Goal: Communication & Community: Answer question/provide support

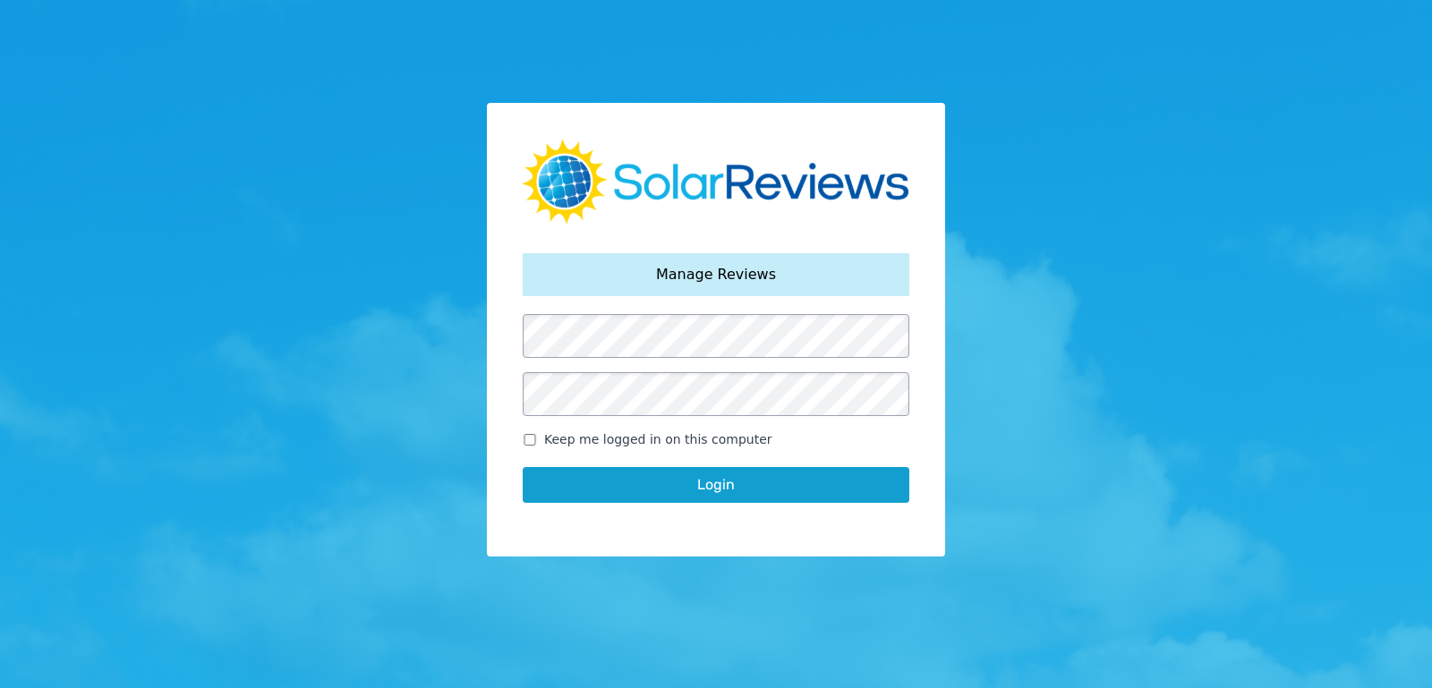
click at [523, 467] on button "Login" at bounding box center [716, 485] width 387 height 36
click at [774, 486] on button "Login" at bounding box center [716, 485] width 387 height 36
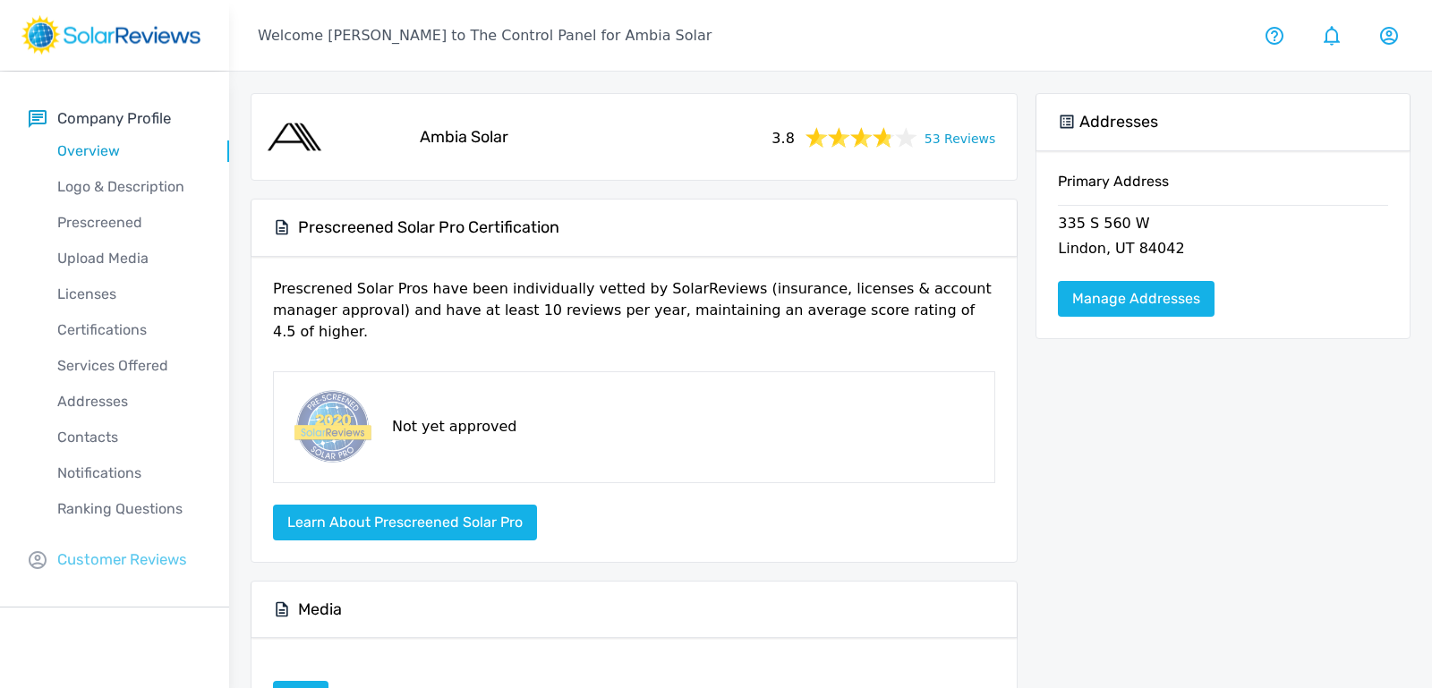
click at [115, 561] on p "Customer Reviews" at bounding box center [122, 560] width 130 height 22
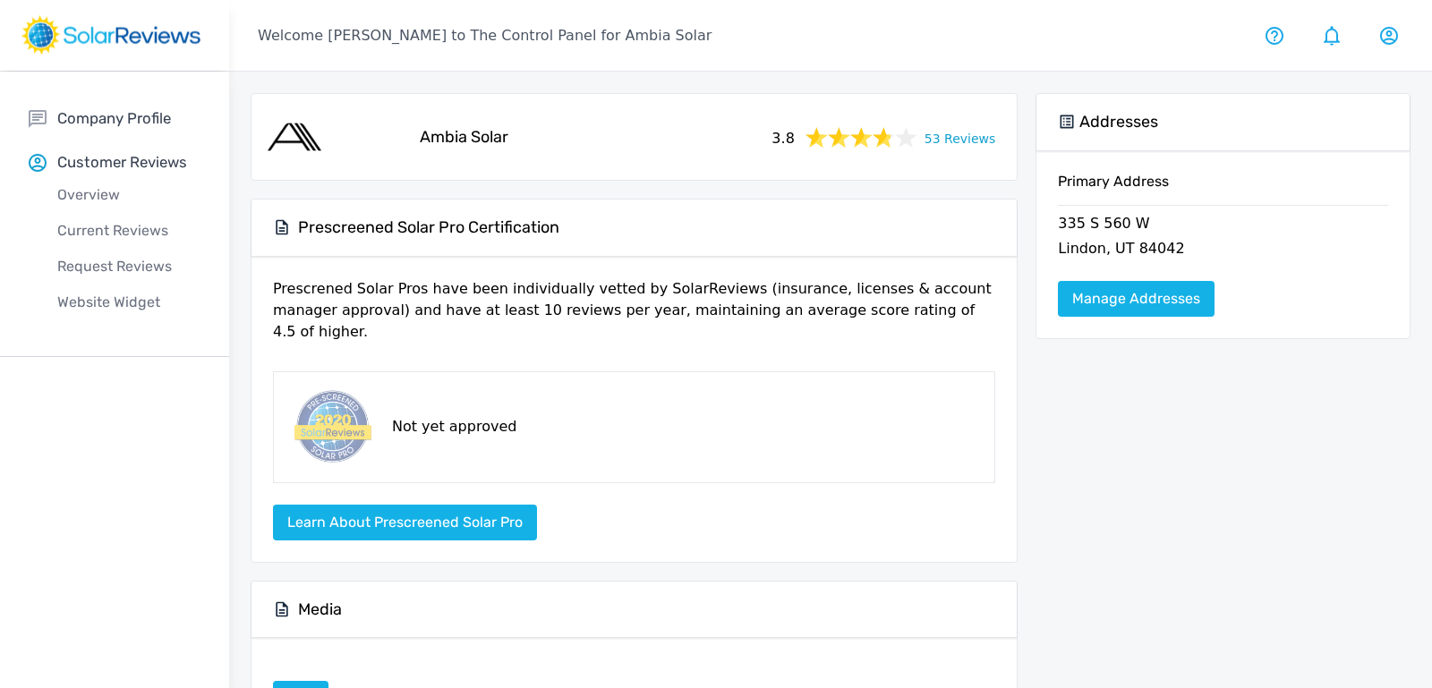
click at [80, 242] on div "Current Reviews" at bounding box center [129, 231] width 201 height 36
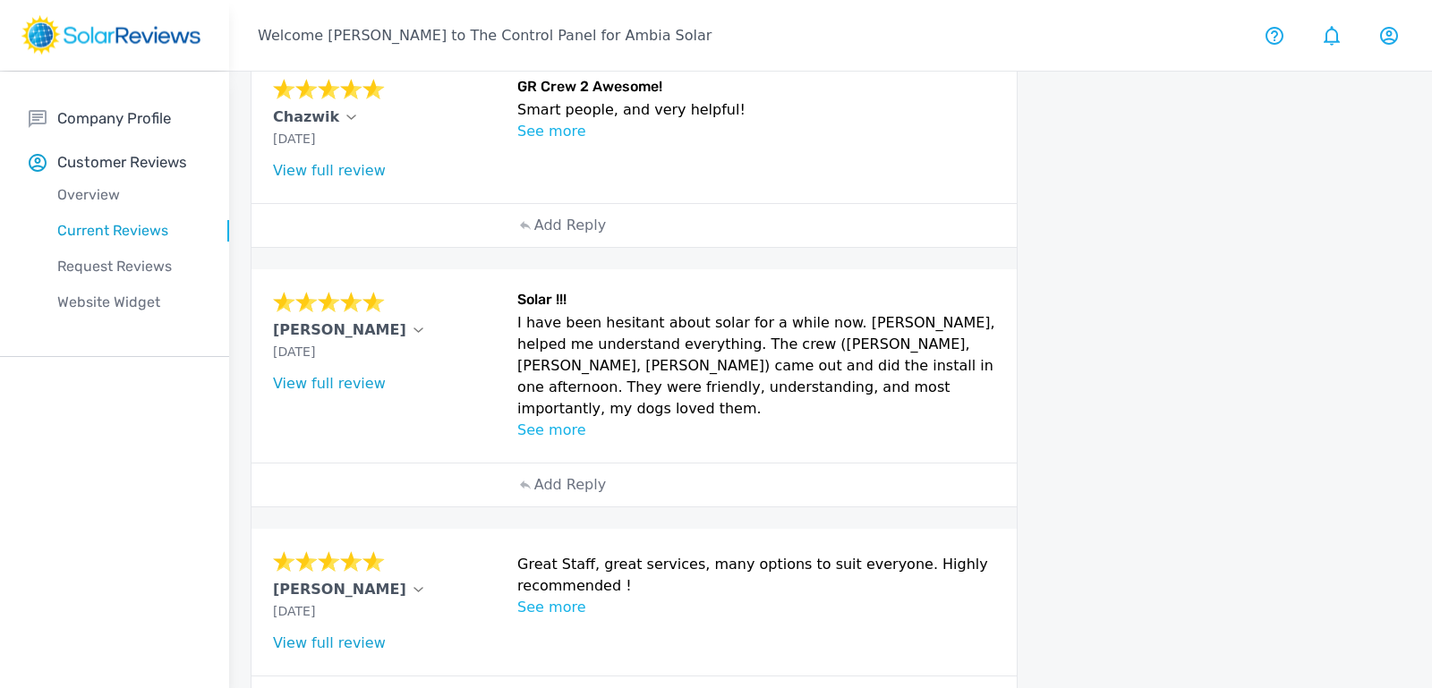
scroll to position [412, 0]
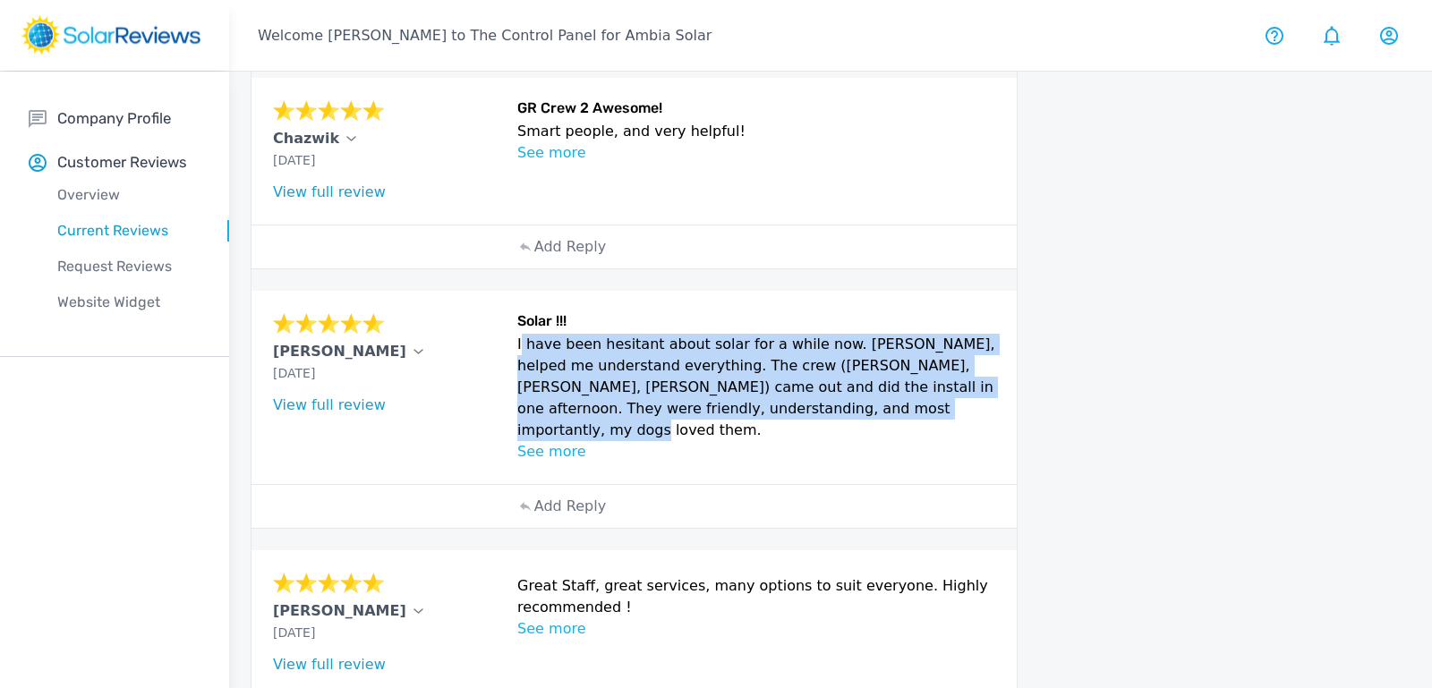
drag, startPoint x: 518, startPoint y: 335, endPoint x: 917, endPoint y: 406, distance: 404.7
click at [917, 406] on p "I have been hesitant about solar for a while now. [PERSON_NAME], helped me unde…" at bounding box center [756, 387] width 478 height 107
copy p "I have been hesitant about solar for a while now. [PERSON_NAME], helped me unde…"
click at [343, 401] on link "View full review" at bounding box center [329, 405] width 113 height 17
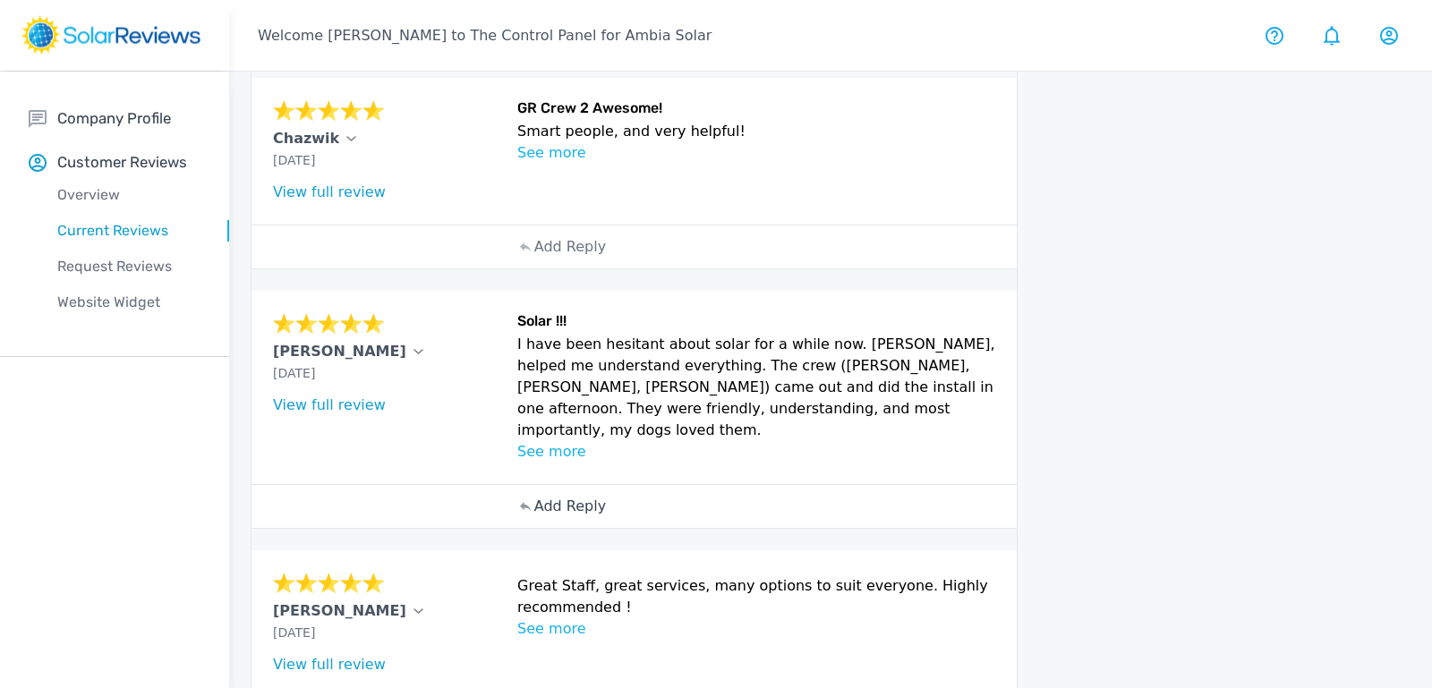
click at [586, 496] on p "Add Reply" at bounding box center [570, 506] width 72 height 21
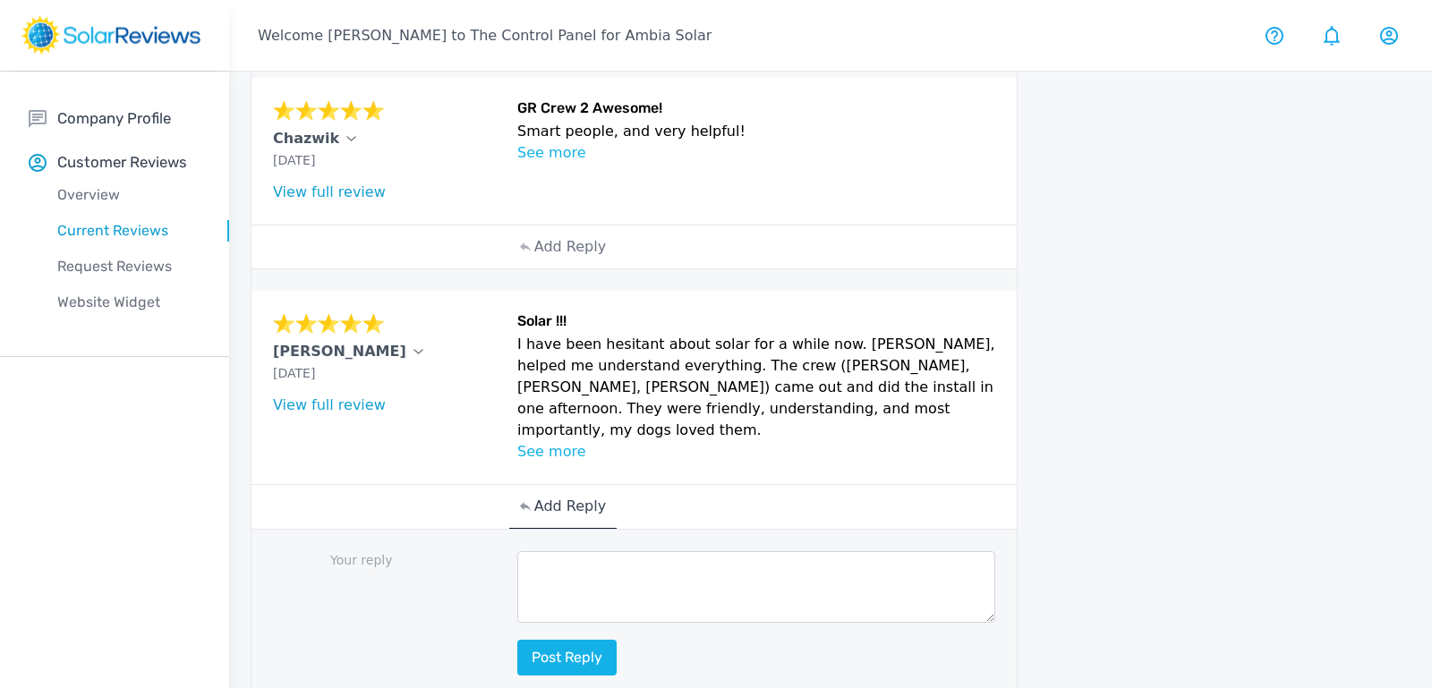
click at [577, 580] on textarea at bounding box center [756, 587] width 478 height 72
paste textarea "We’re so glad [PERSON_NAME] helped answer your questions and ease any hesitatio…"
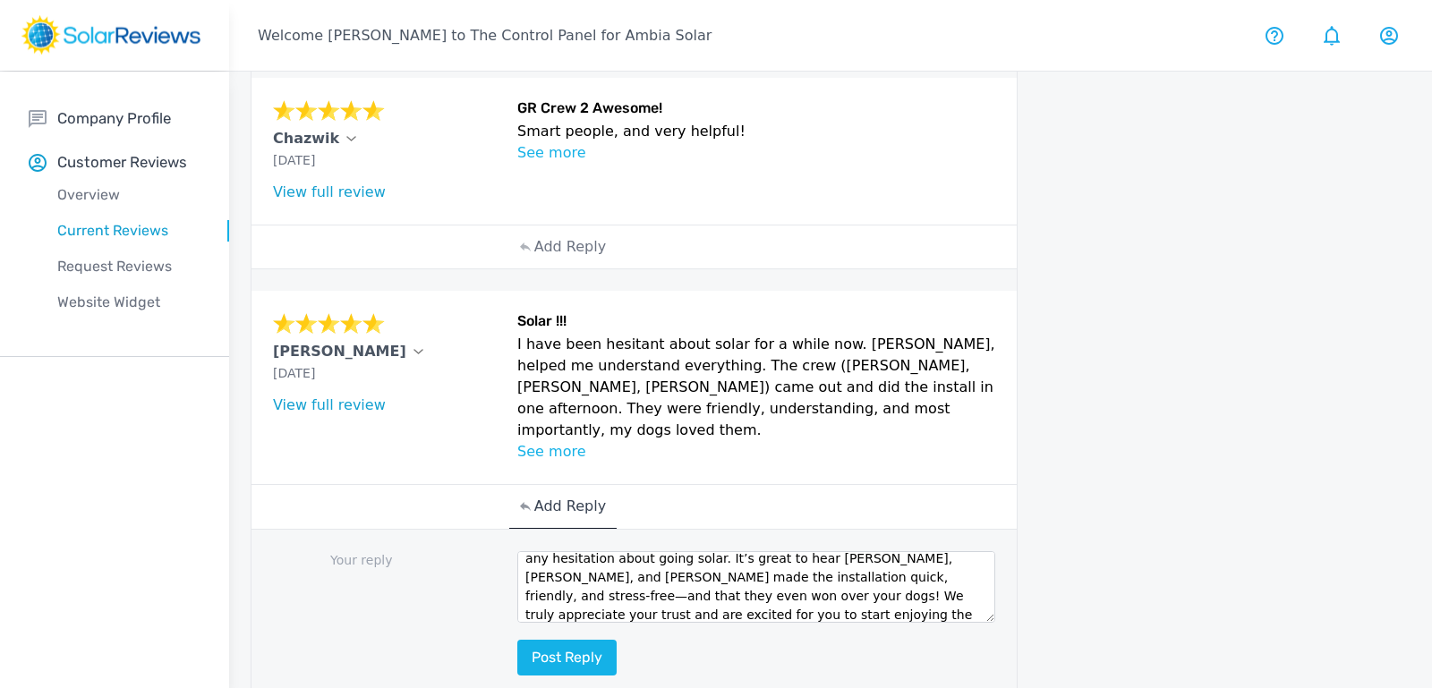
scroll to position [18, 0]
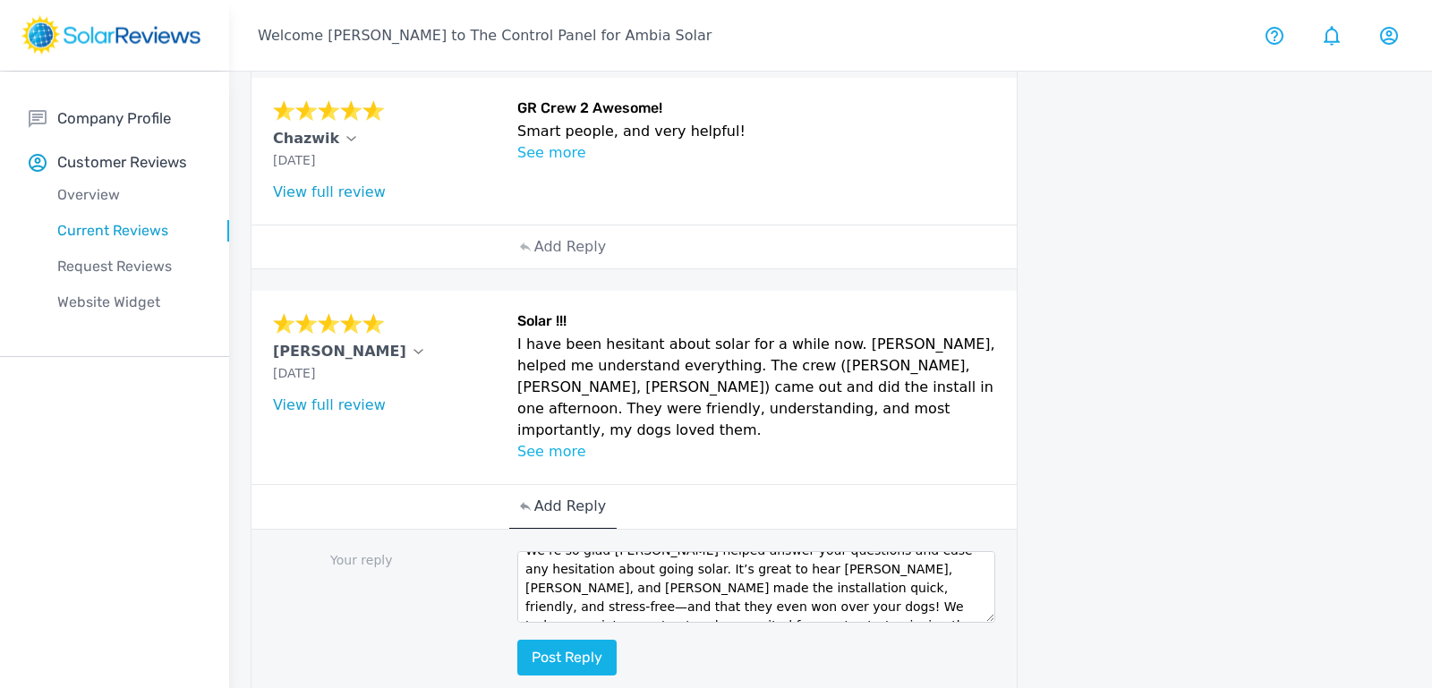
drag, startPoint x: 635, startPoint y: 529, endPoint x: 943, endPoint y: 565, distance: 310.9
click at [943, 565] on textarea "We’re so glad [PERSON_NAME] helped answer your questions and ease any hesitatio…" at bounding box center [756, 587] width 478 height 72
click at [625, 561] on textarea "We’re so glad [PERSON_NAME] helped answer your questions and ease any hesitatio…" at bounding box center [756, 587] width 478 height 72
drag, startPoint x: 825, startPoint y: 541, endPoint x: 627, endPoint y: 556, distance: 198.4
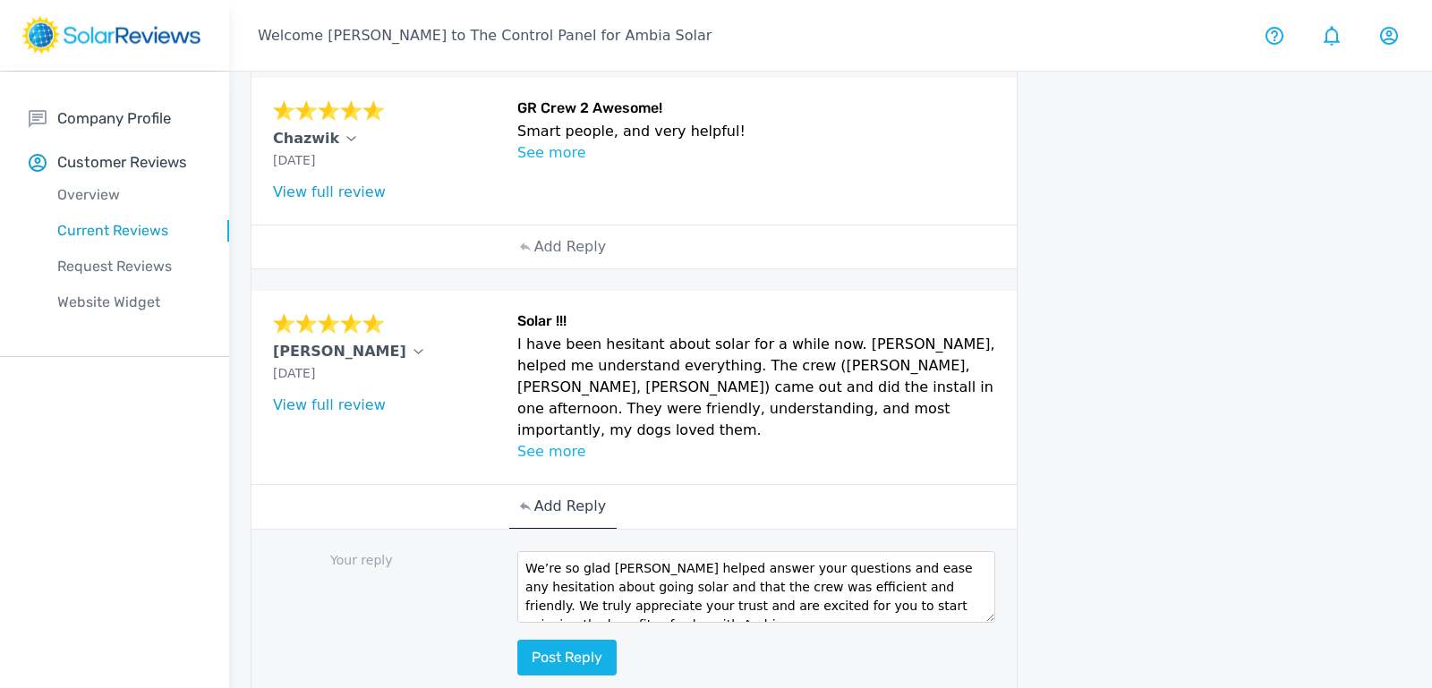
click at [627, 556] on textarea "We’re so glad [PERSON_NAME] helped answer your questions and ease any hesitatio…" at bounding box center [756, 587] width 478 height 72
click at [645, 561] on textarea "We’re so glad [PERSON_NAME] helped answer your questions and that the crew was …" at bounding box center [756, 587] width 478 height 72
click at [824, 578] on textarea "We’re so glad [PERSON_NAME] helped answer your questions and that the crew was …" at bounding box center [756, 587] width 478 height 72
type textarea "We’re so glad [PERSON_NAME] helped answer your questions and that the crew was …"
click at [550, 640] on button "Post reply" at bounding box center [566, 658] width 99 height 36
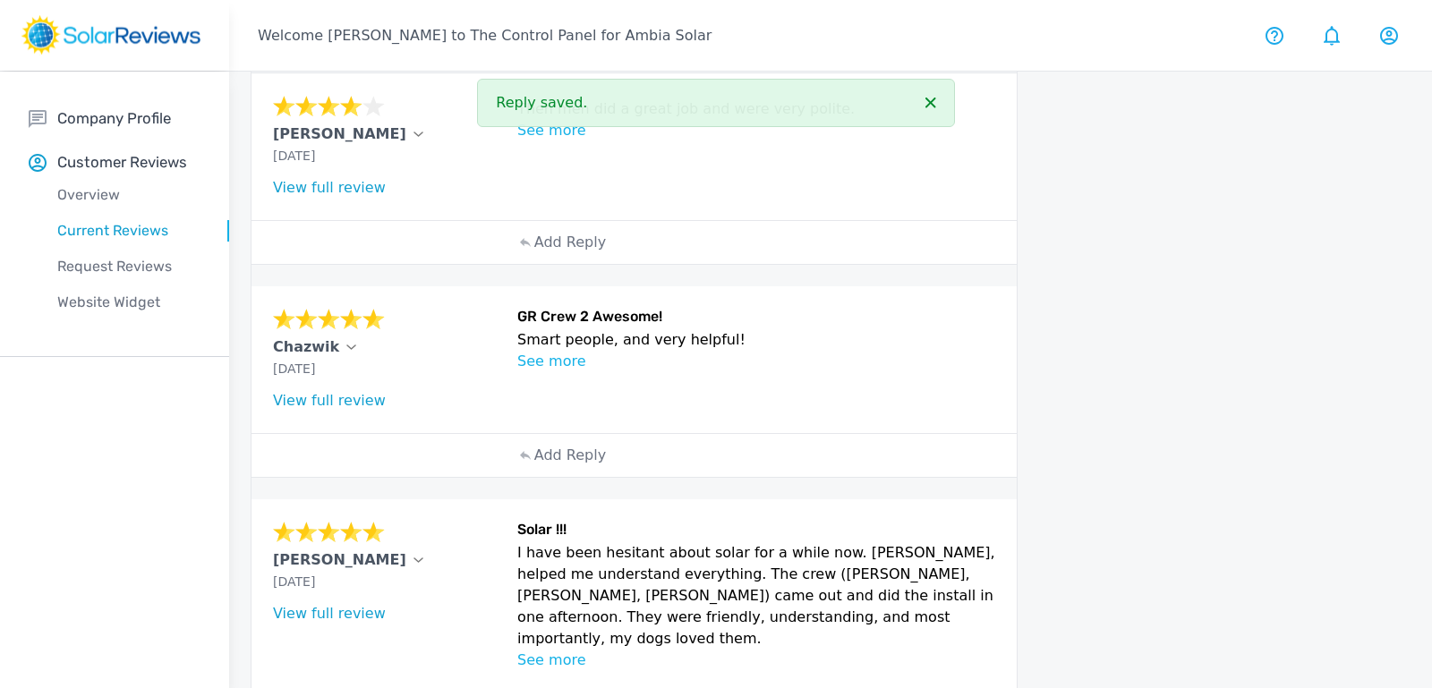
scroll to position [191, 0]
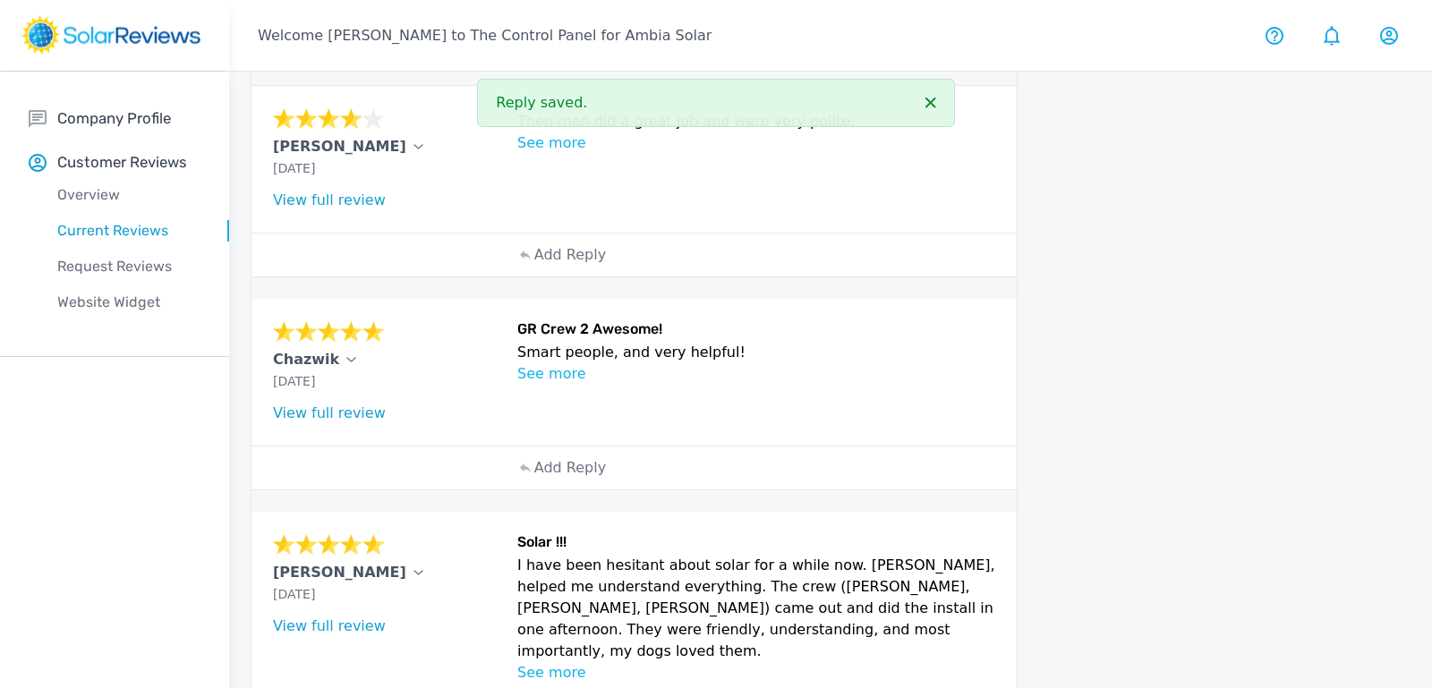
click at [579, 342] on p "Smart people, and very helpful!" at bounding box center [756, 352] width 478 height 21
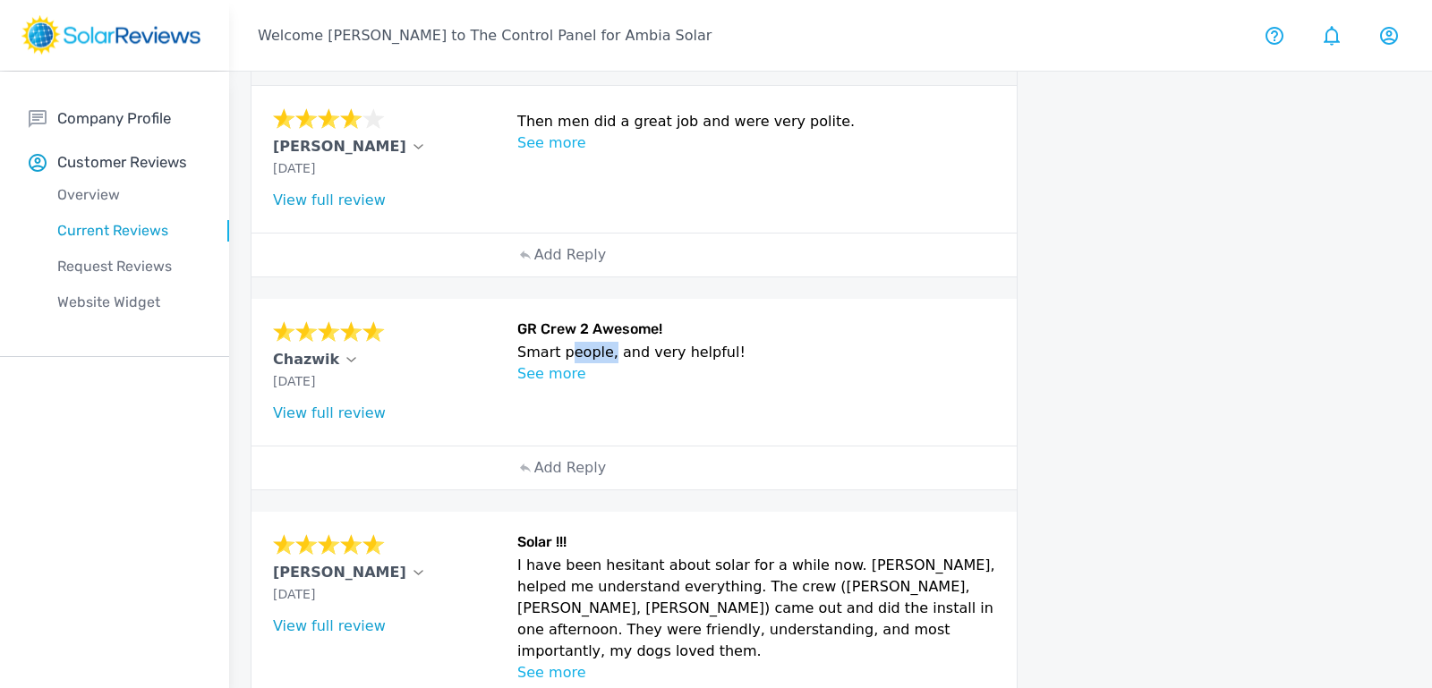
click at [579, 342] on p "Smart people, and very helpful!" at bounding box center [756, 352] width 478 height 21
click at [349, 412] on link "View full review" at bounding box center [329, 413] width 113 height 17
click at [539, 465] on p "Add Reply" at bounding box center [570, 467] width 72 height 21
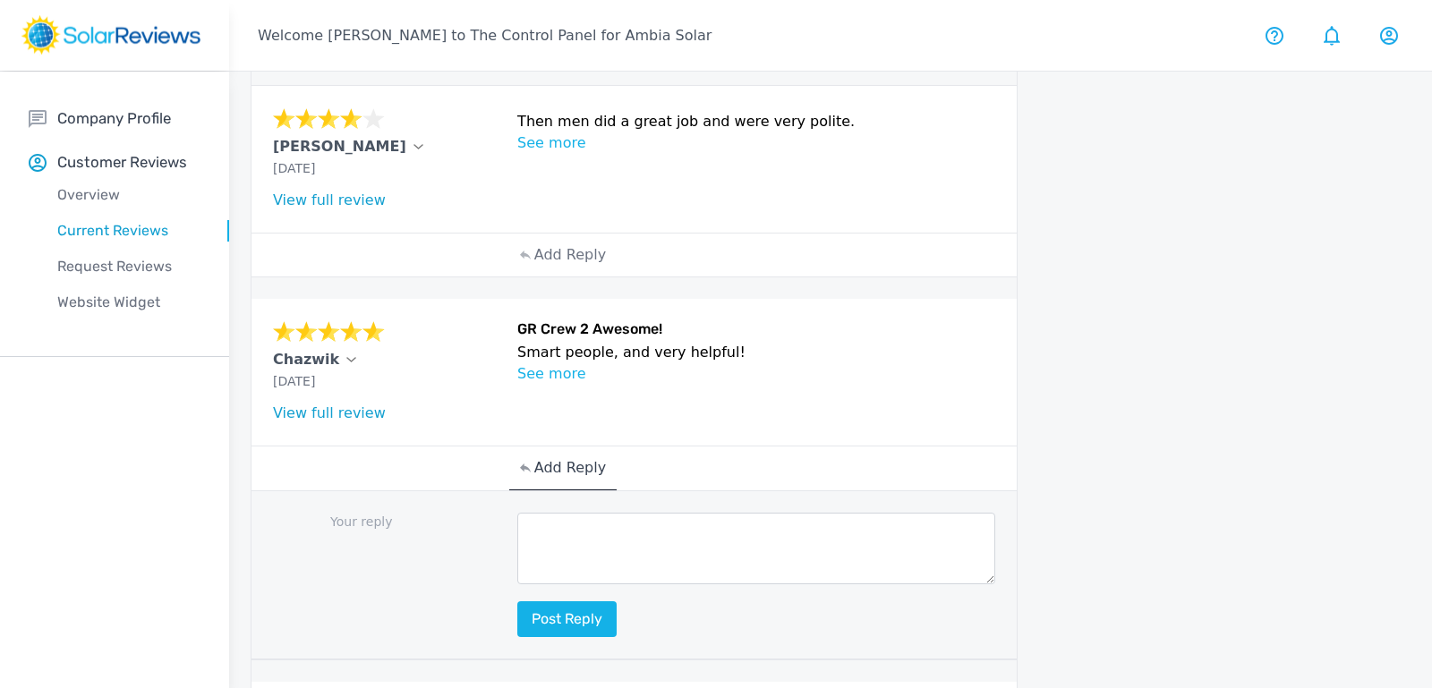
click at [586, 547] on textarea at bounding box center [756, 549] width 478 height 72
paste textarea "Thank you for the kind words! We’re so glad our team’s knowledge and helpfulnes…"
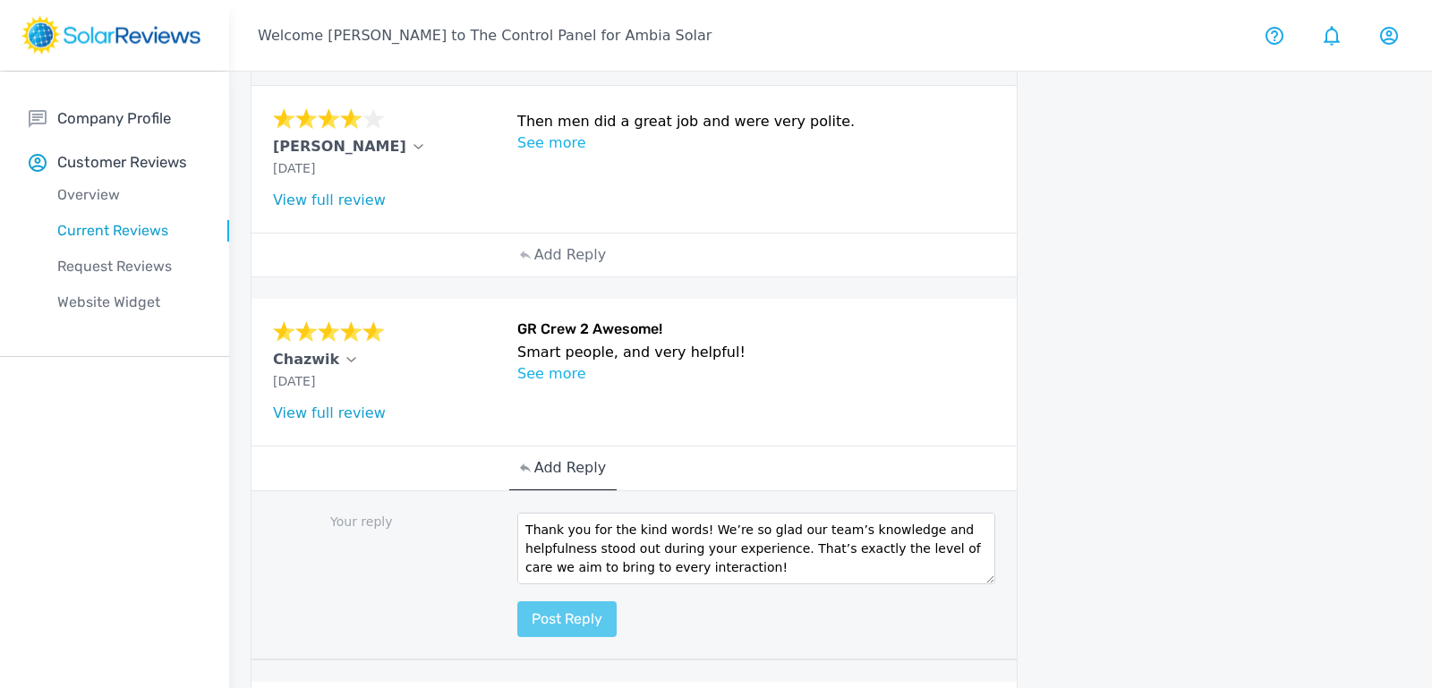
type textarea "Thank you for the kind words! We’re so glad our team’s knowledge and helpfulnes…"
click at [562, 605] on button "Post reply" at bounding box center [566, 620] width 99 height 36
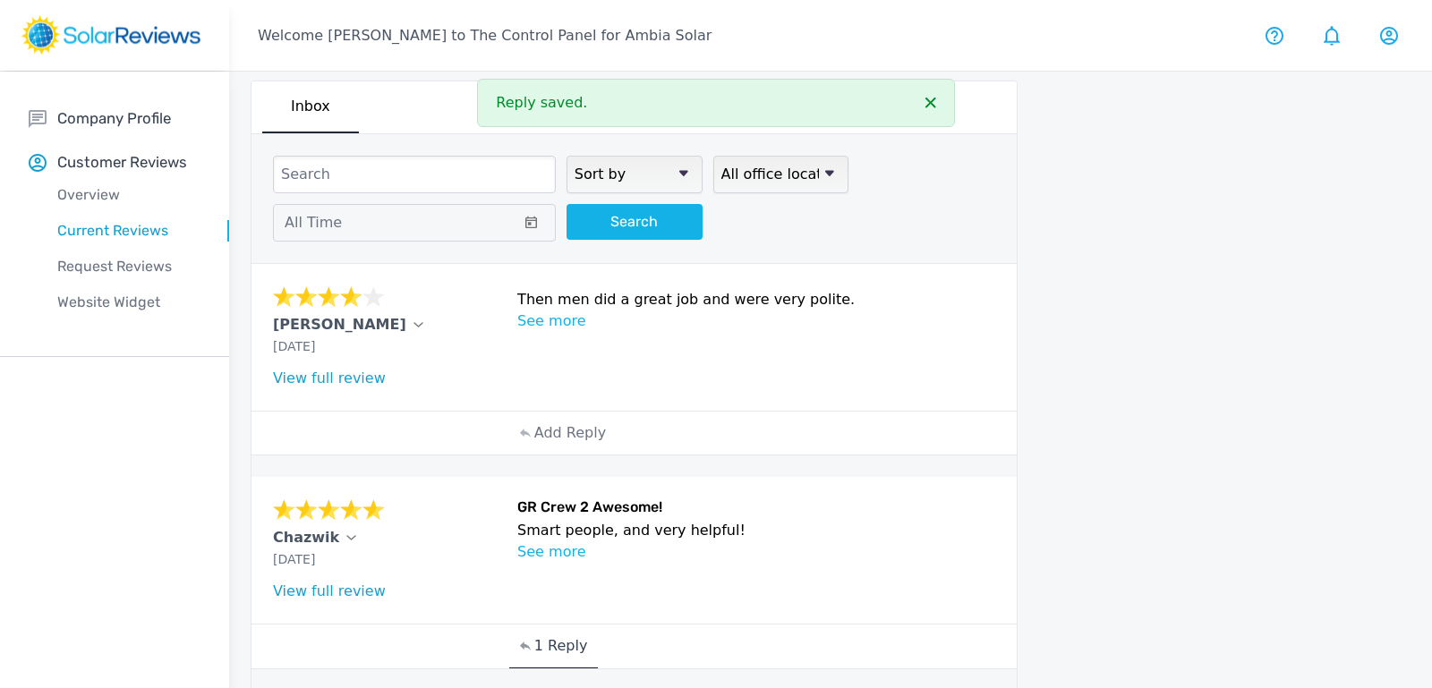
scroll to position [0, 0]
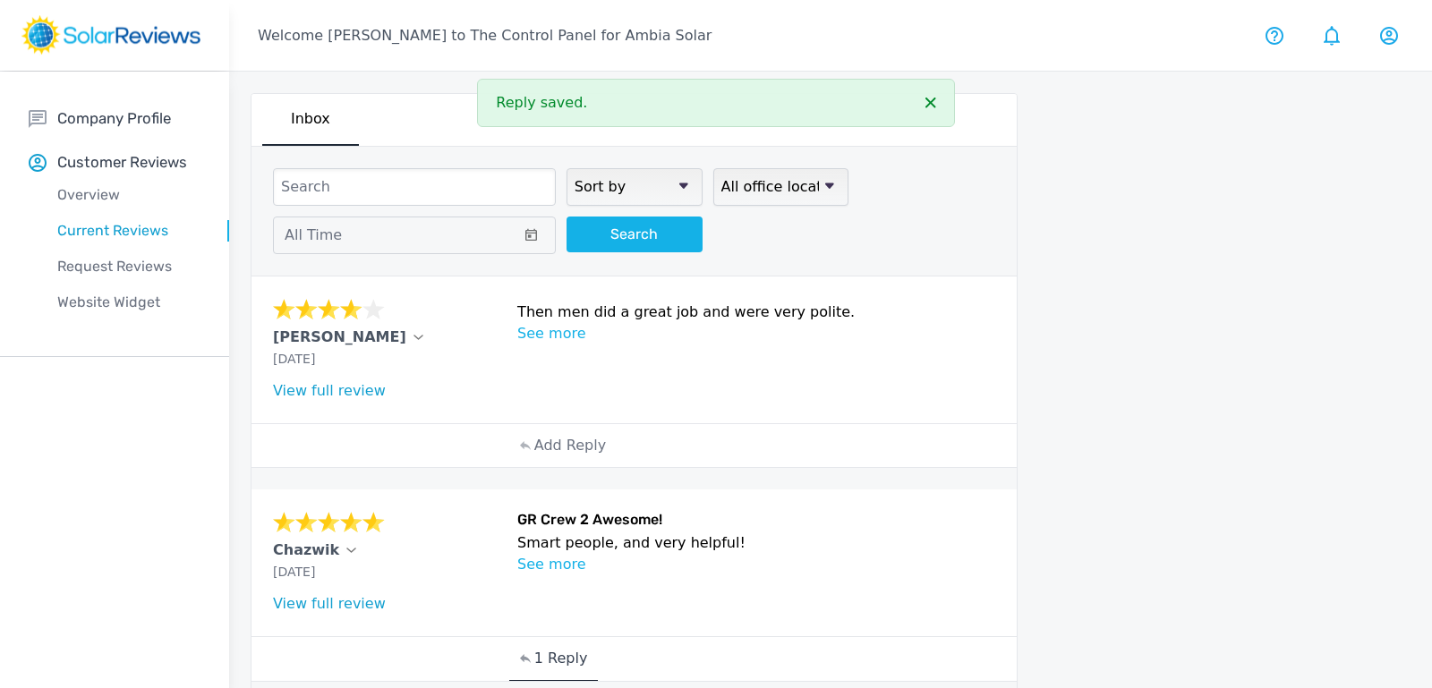
click at [621, 311] on p "Then men did a great job and were very polite." at bounding box center [756, 312] width 478 height 21
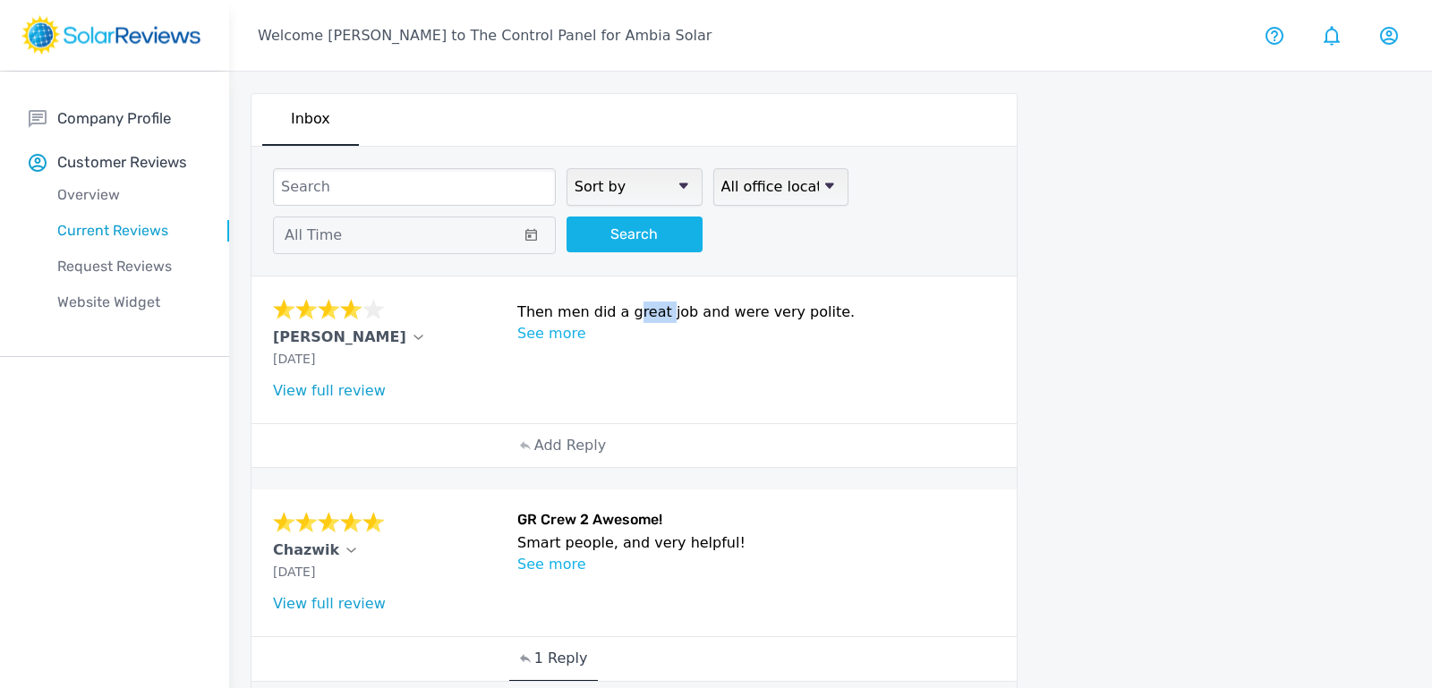
click at [621, 311] on p "Then men did a great job and were very polite." at bounding box center [756, 312] width 478 height 21
copy div "Then men did a great job and were very polite."
click at [354, 388] on link "View full review" at bounding box center [329, 390] width 113 height 17
click at [532, 442] on div "Add Reply" at bounding box center [562, 445] width 107 height 43
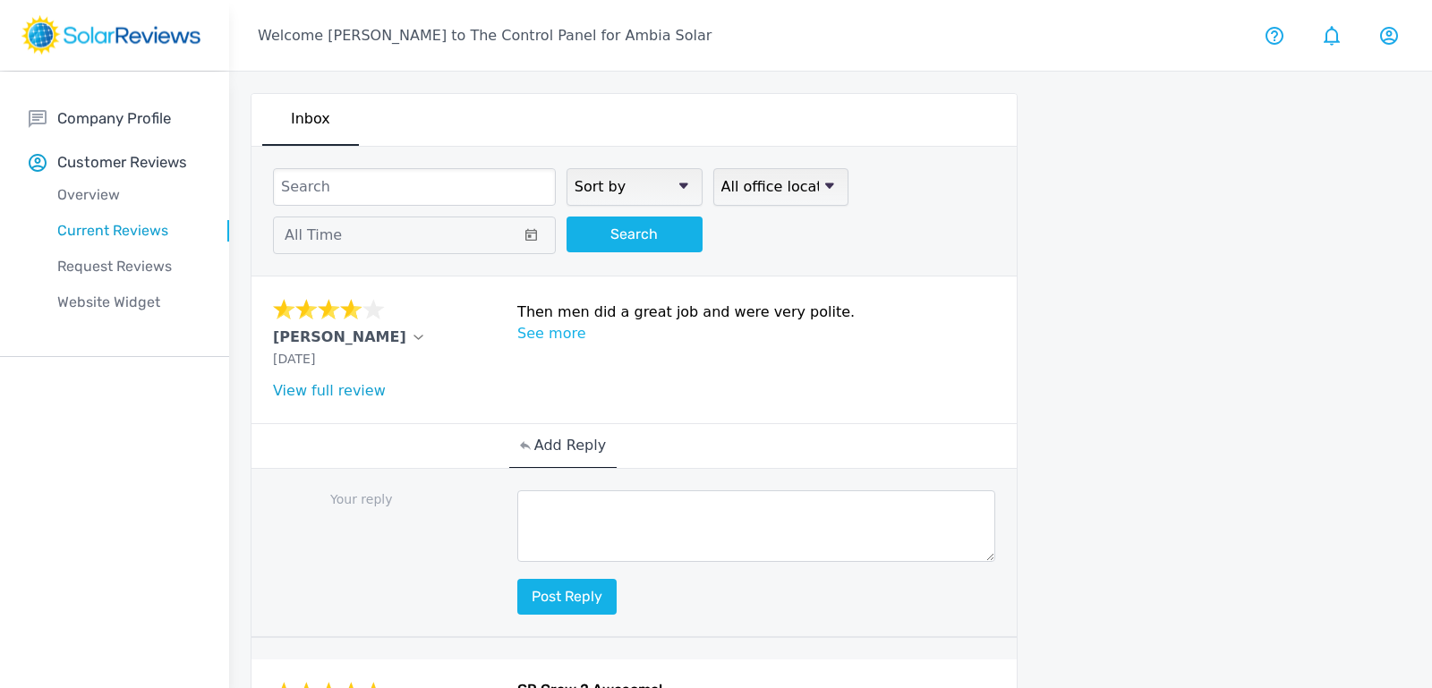
click at [569, 522] on textarea at bounding box center [756, 527] width 478 height 72
paste textarea "ChatGPT said: Thank you so much for the feedback! We’re glad to hear the crew d…"
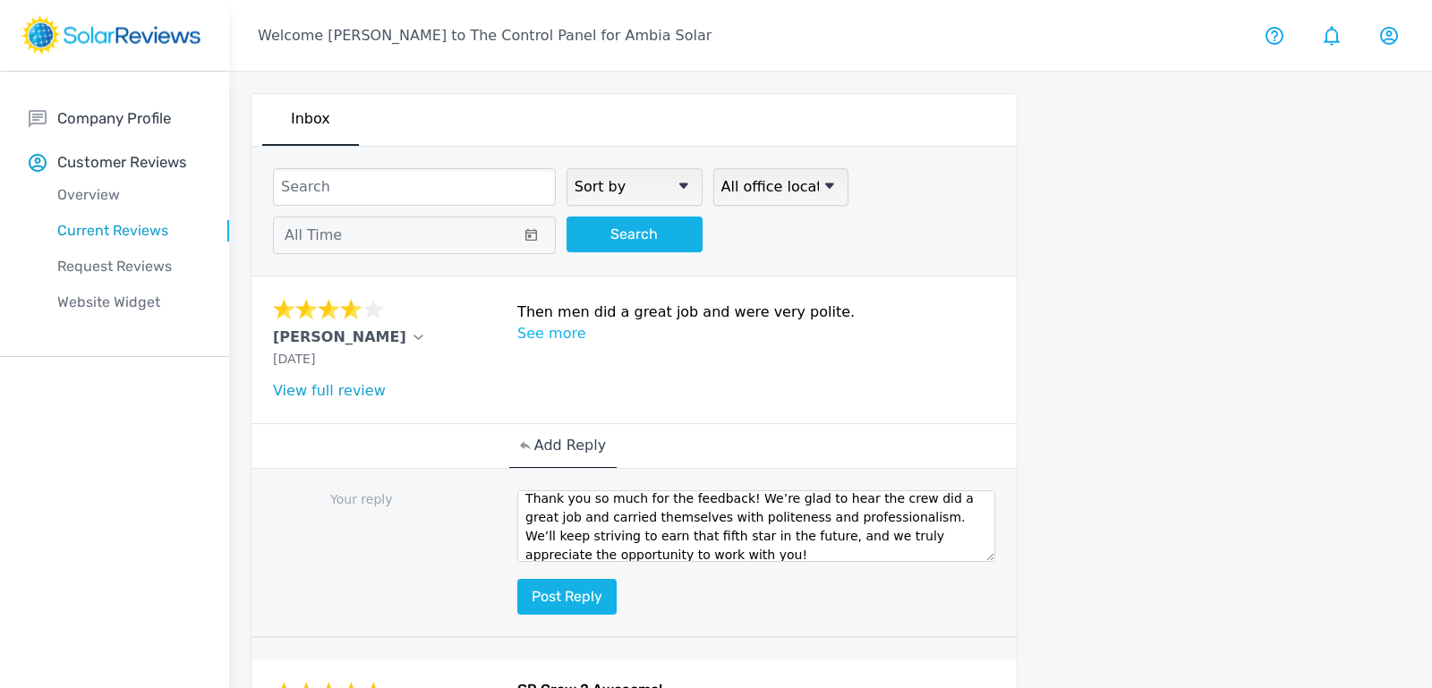
drag, startPoint x: 802, startPoint y: 527, endPoint x: 907, endPoint y: 506, distance: 106.9
click at [906, 506] on textarea "ChatGPT said: Thank you so much for the feedback! We’re glad to hear the crew d…" at bounding box center [756, 527] width 478 height 72
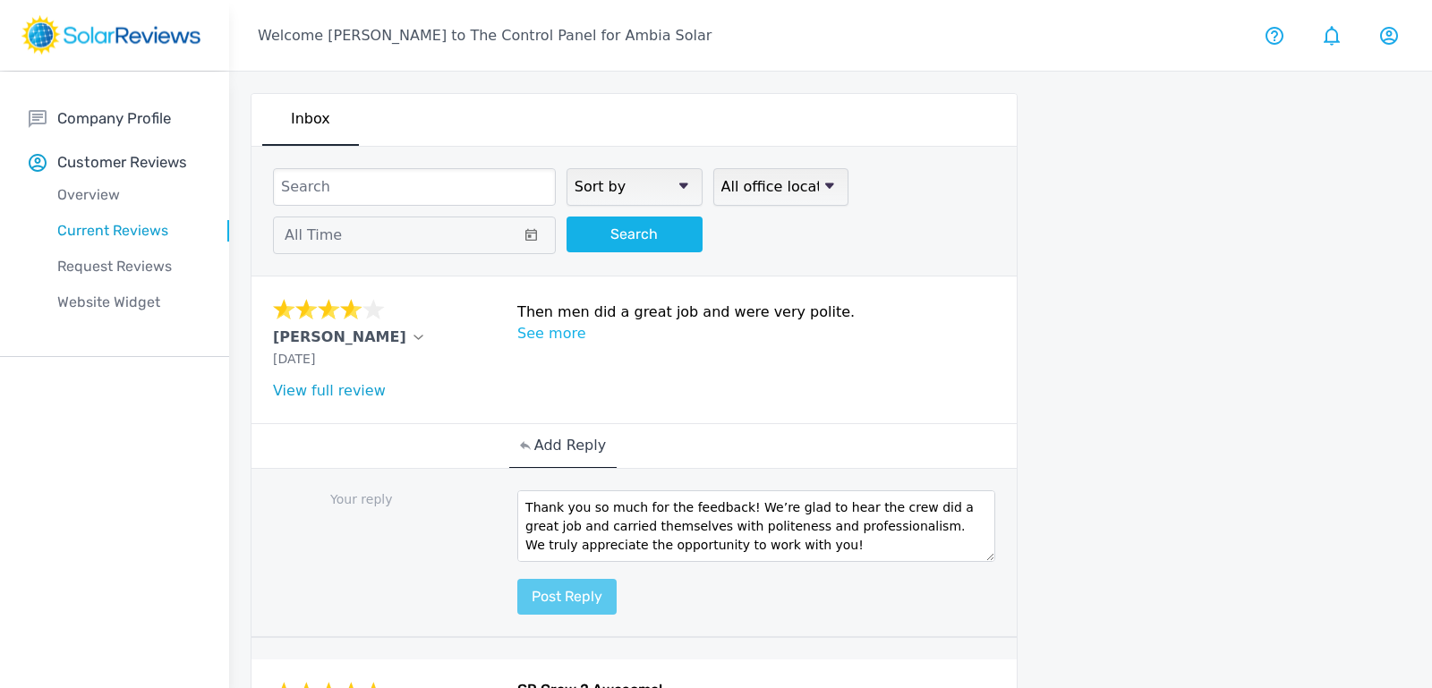
type textarea "ChatGPT said: Thank you so much for the feedback! We’re glad to hear the crew d…"
click at [554, 588] on button "Post reply" at bounding box center [566, 597] width 99 height 36
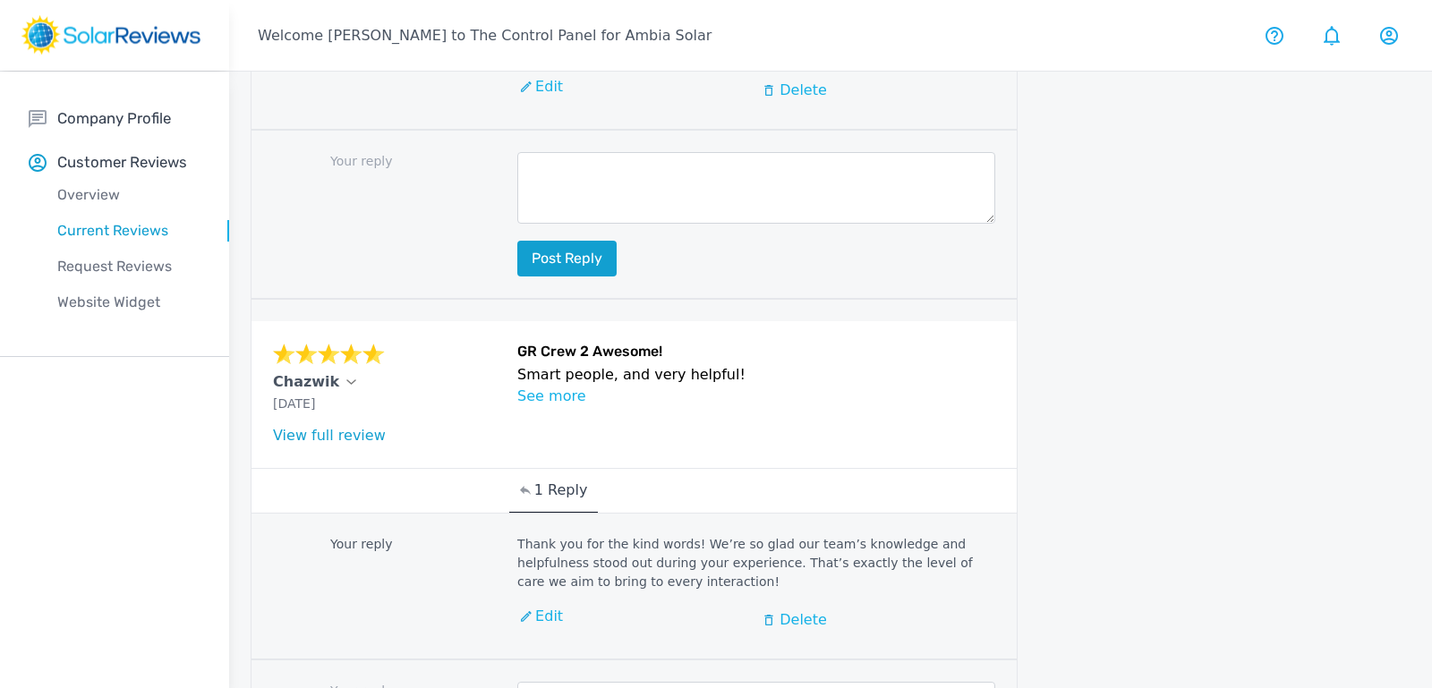
scroll to position [0, 0]
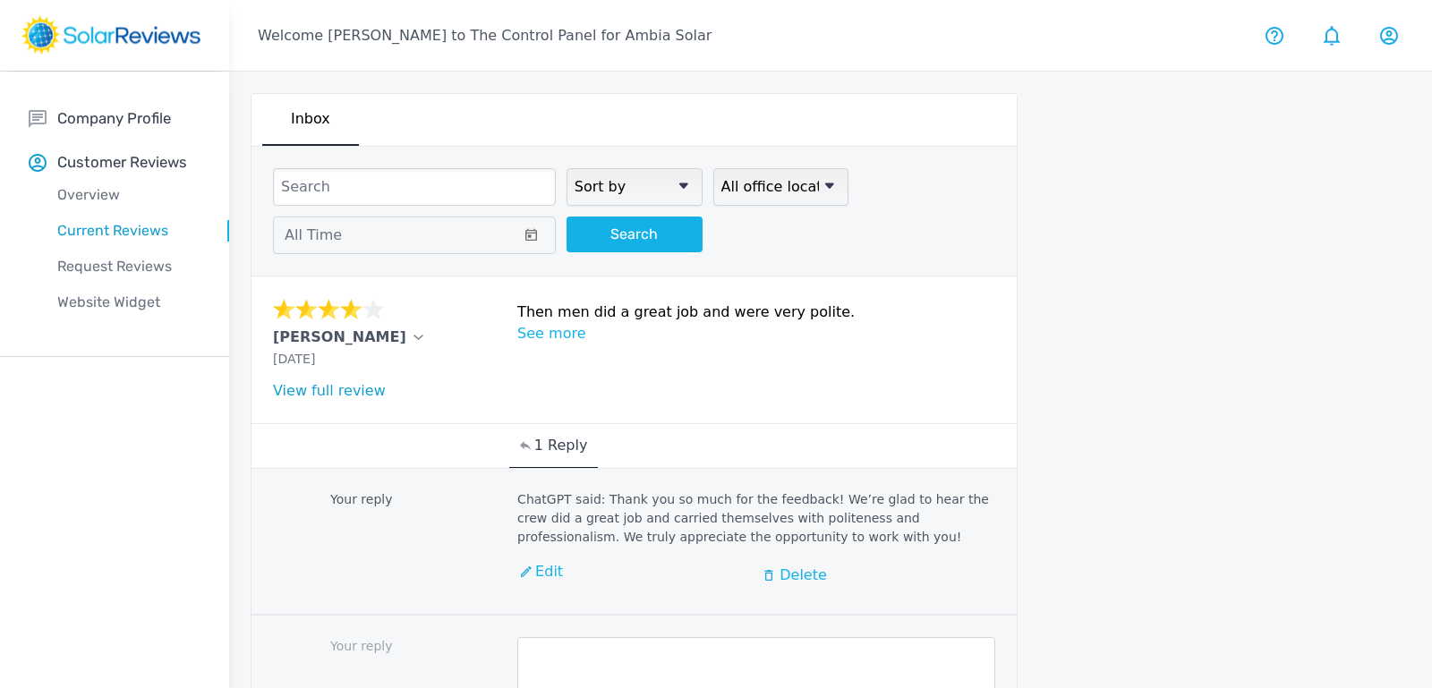
click at [107, 183] on div "Overview" at bounding box center [129, 195] width 201 height 36
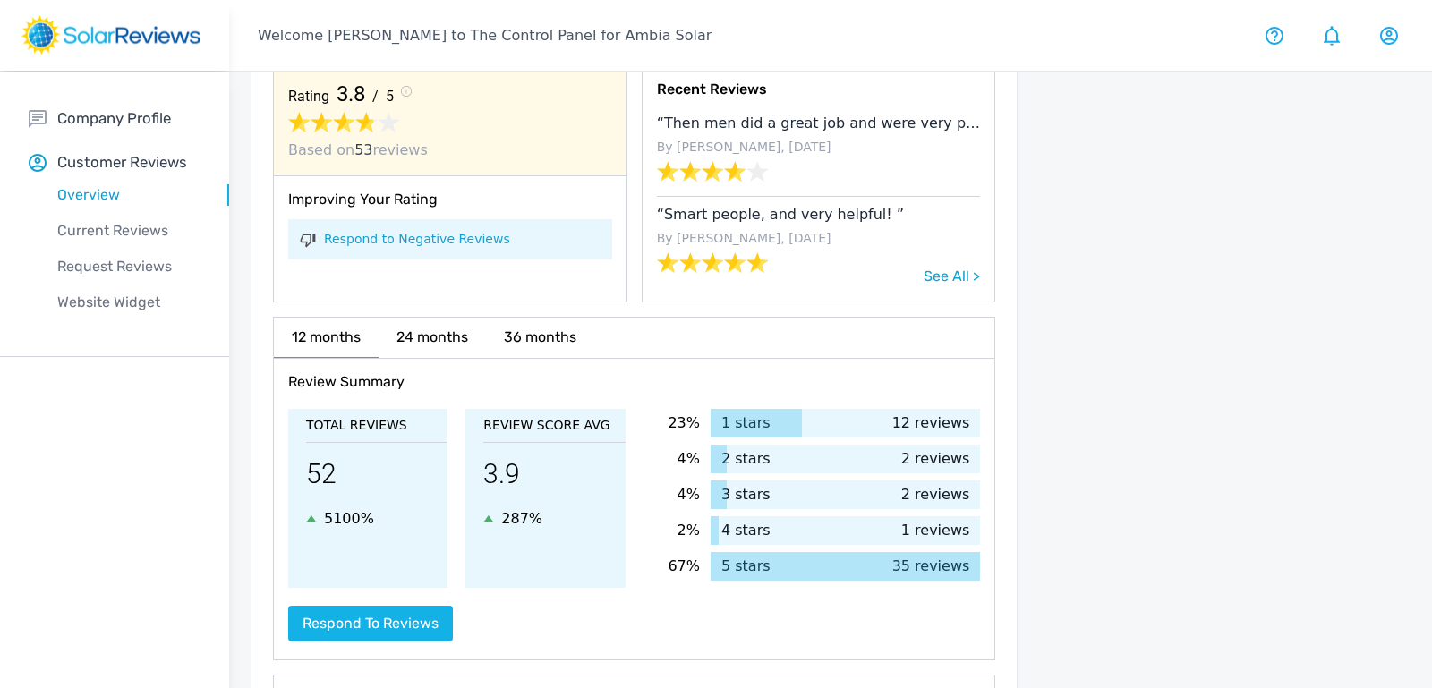
scroll to position [120, 0]
